Goal: Check status

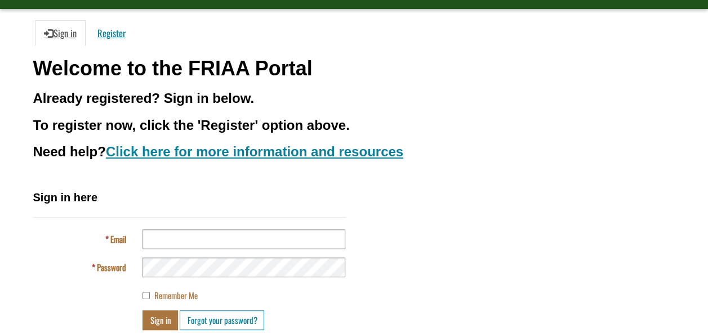
scroll to position [136, 0]
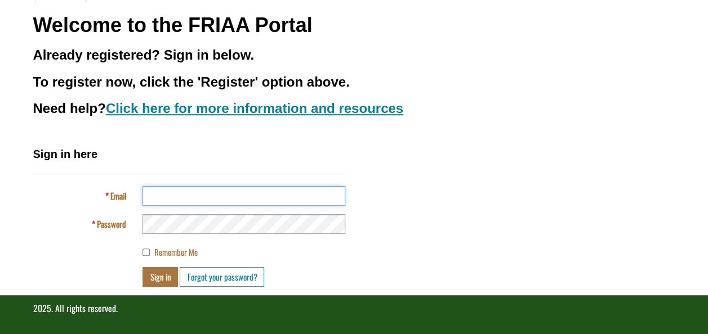
click at [162, 190] on input "Email" at bounding box center [243, 196] width 203 height 20
type input "**********"
click at [153, 279] on button "Sign in" at bounding box center [159, 277] width 35 height 20
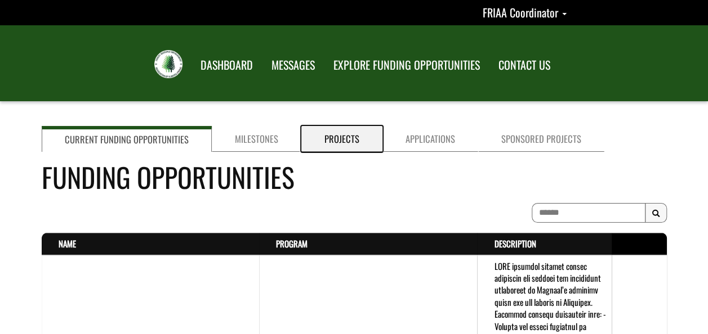
click at [333, 131] on link "Projects" at bounding box center [341, 139] width 81 height 26
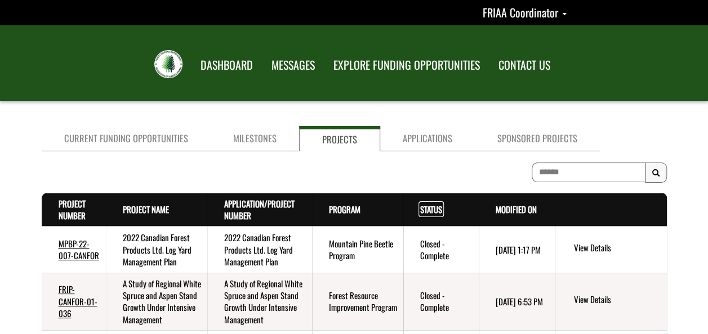
click at [432, 209] on link "Status . sort descending" at bounding box center [431, 209] width 22 height 12
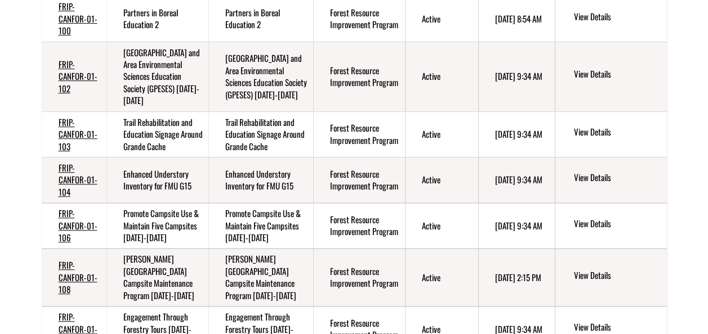
scroll to position [394, 0]
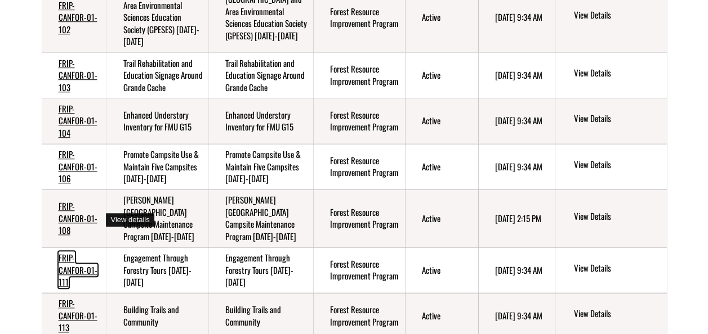
click at [59, 252] on link "FRIP-CANFOR-01-111" at bounding box center [78, 270] width 39 height 37
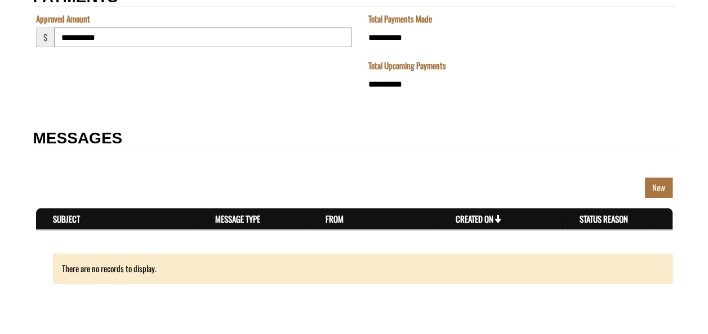
scroll to position [1632, 0]
